Goal: Task Accomplishment & Management: Manage account settings

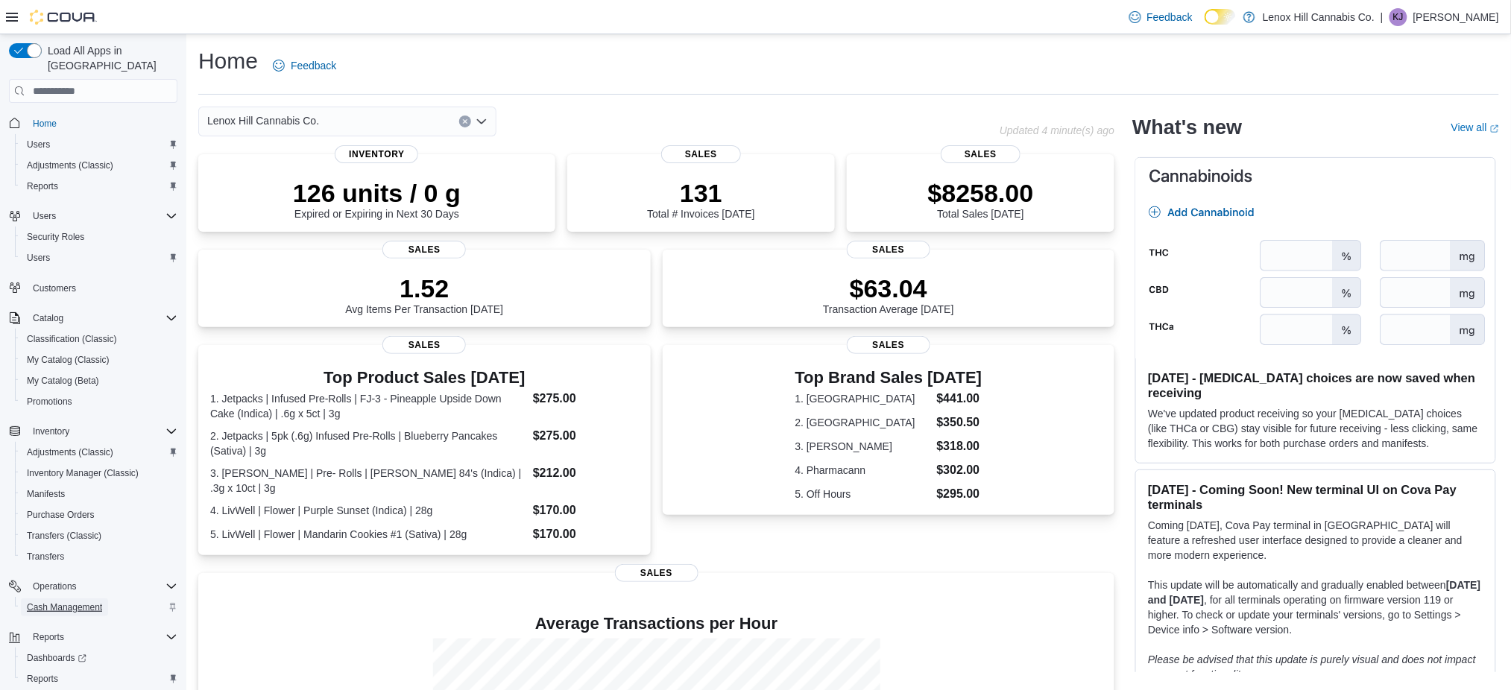
click at [74, 602] on span "Cash Management" at bounding box center [64, 608] width 75 height 12
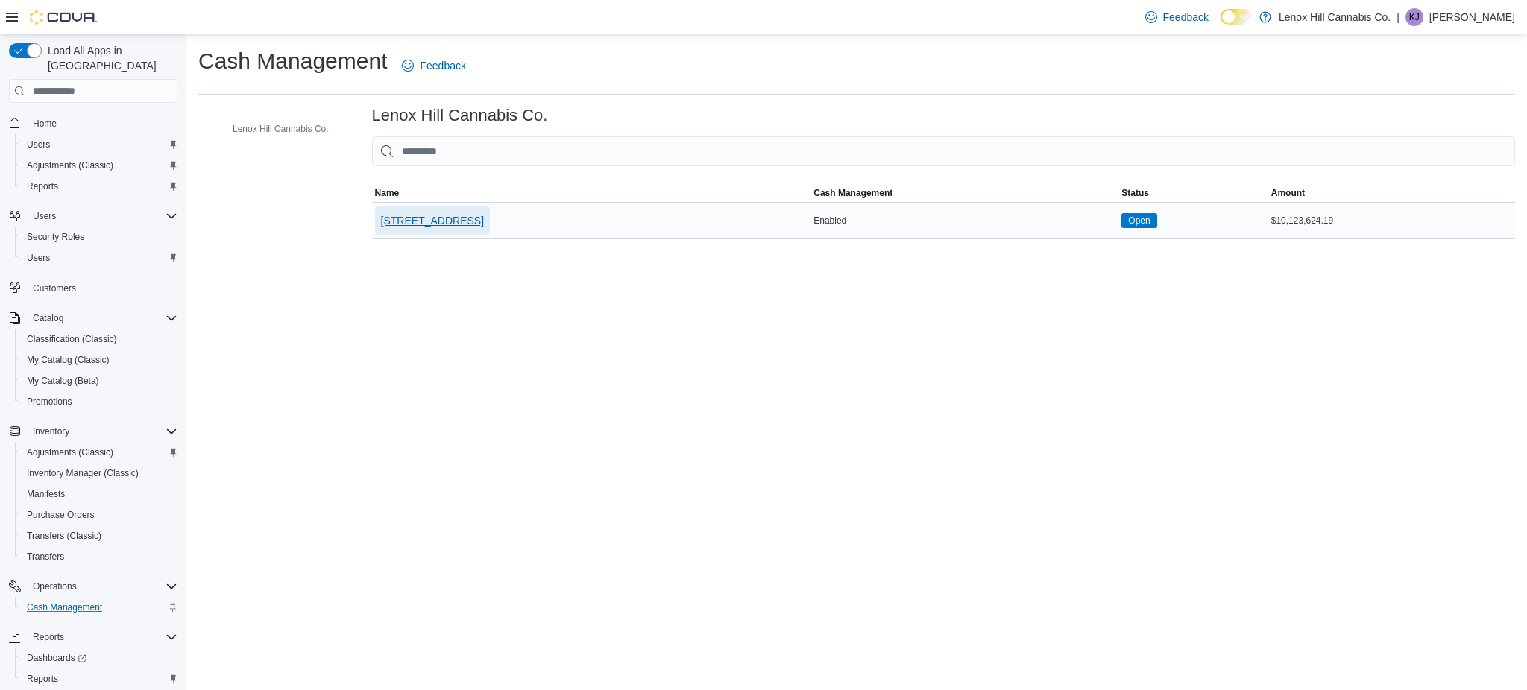
click at [434, 218] on span "[STREET_ADDRESS]" at bounding box center [432, 220] width 103 height 15
